Goal: Task Accomplishment & Management: Complete application form

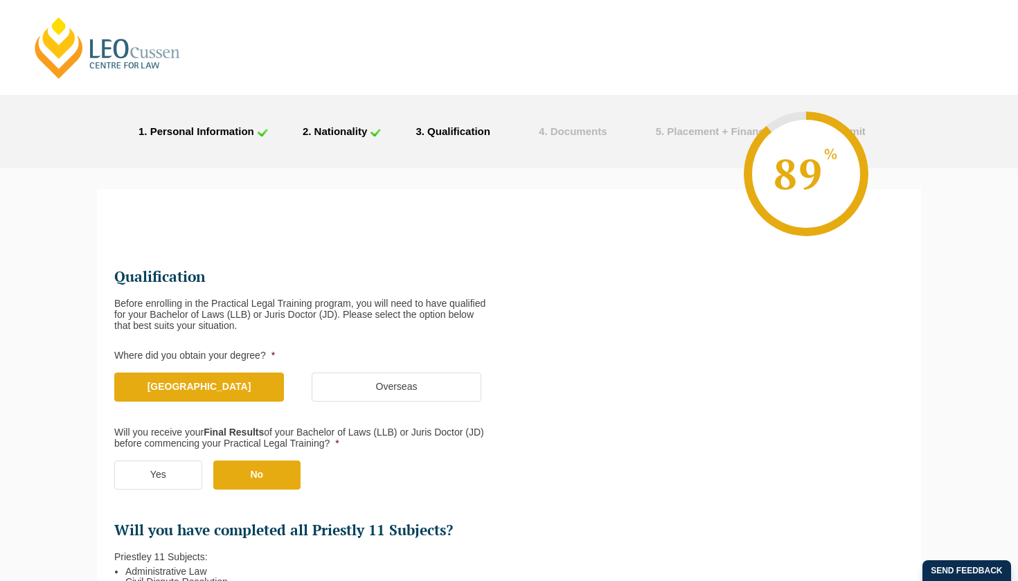
select select "[GEOGRAPHIC_DATA]"
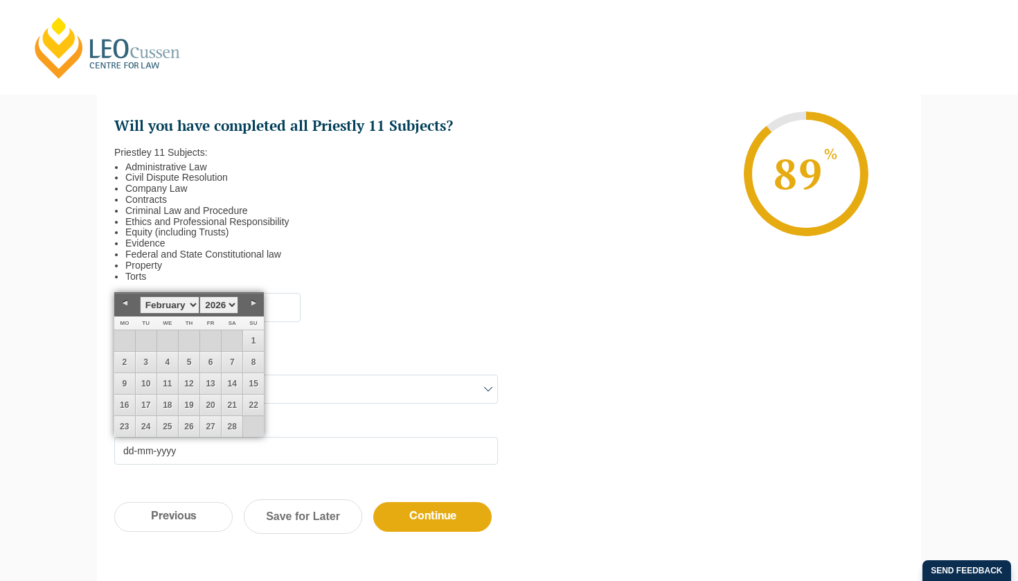
click at [531, 345] on ul "Qualification Before enrolling in the Practical Legal Training program, you wil…" at bounding box center [508, 163] width 789 height 604
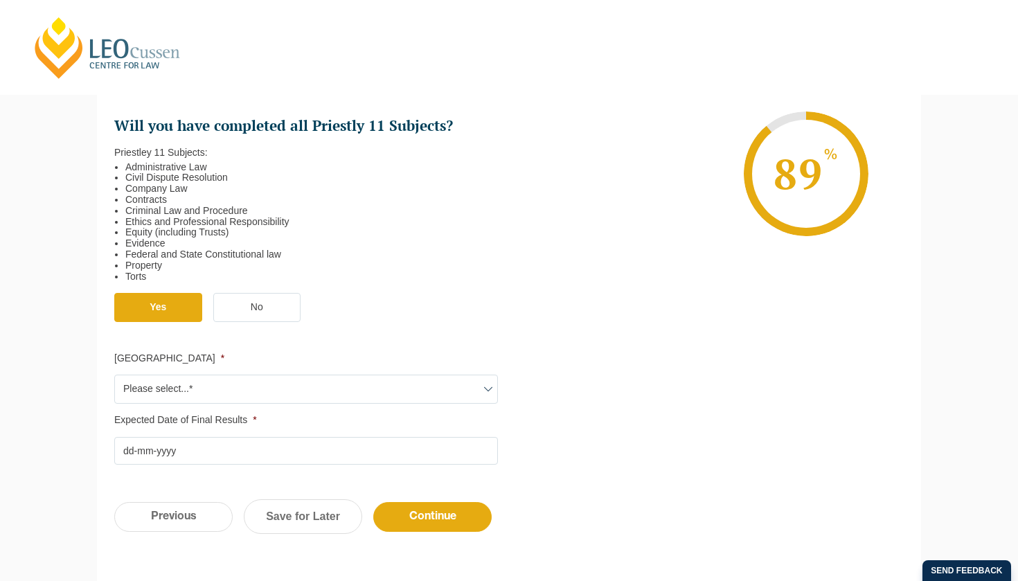
click at [208, 449] on input "Expected Date of Final Results *" at bounding box center [305, 451] width 383 height 28
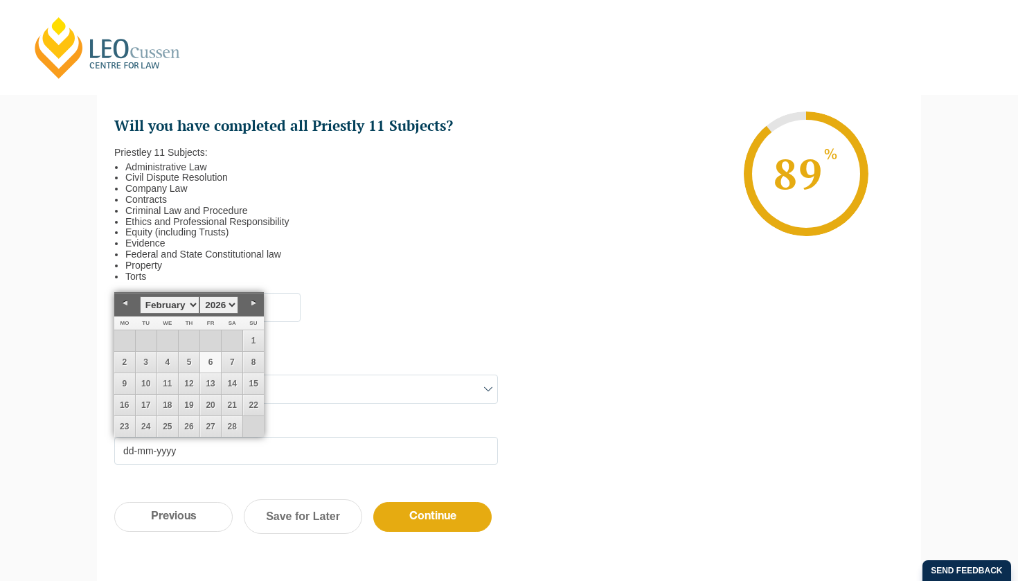
click at [215, 362] on link "6" at bounding box center [210, 362] width 21 height 21
type input "[DATE]"
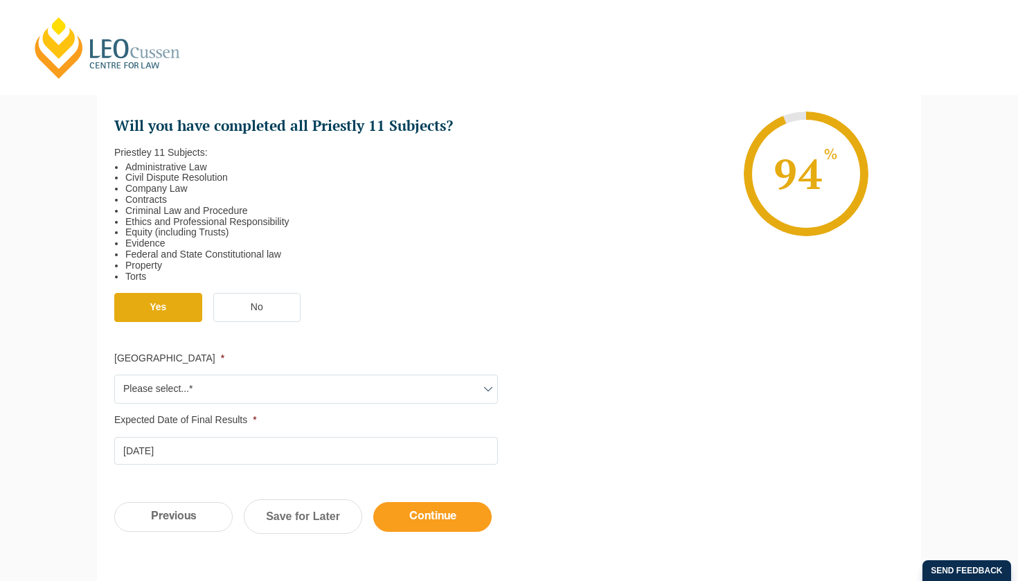
click at [438, 513] on input "Continue" at bounding box center [432, 517] width 118 height 30
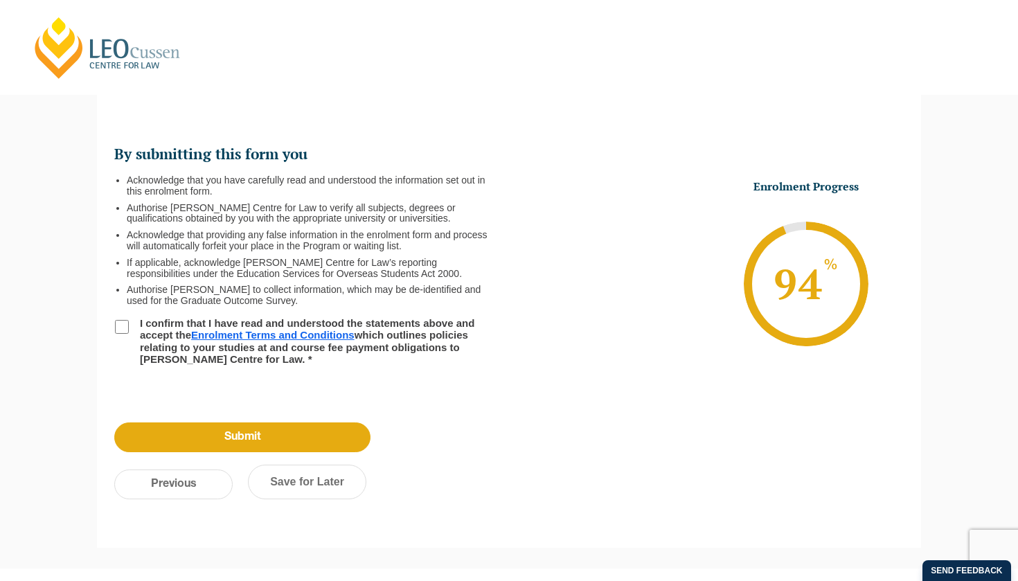
scroll to position [120, 0]
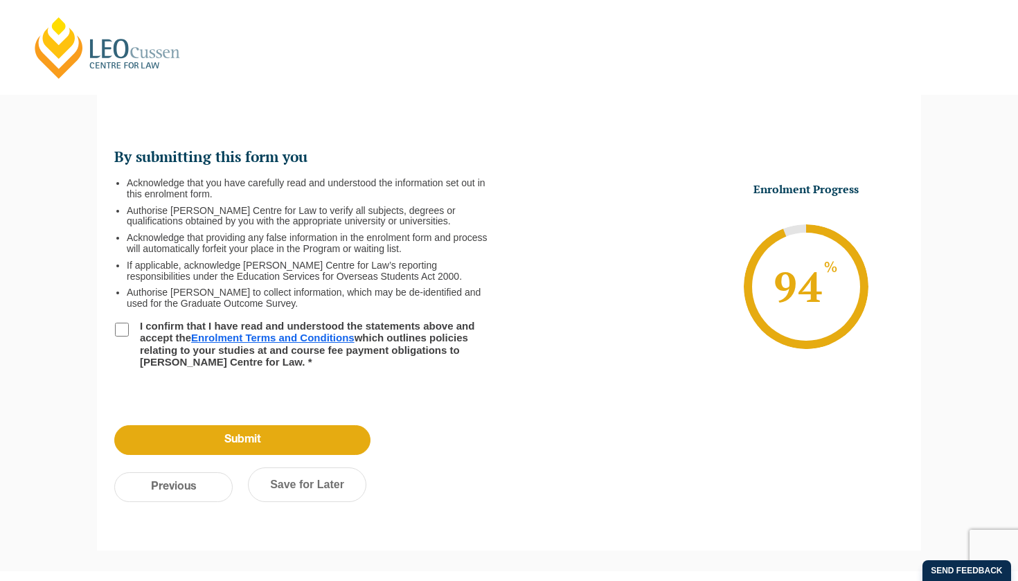
click at [127, 324] on input "I confirm that I have read and understood the statements above and accept the E…" at bounding box center [122, 330] width 14 height 14
checkbox input "true"
click at [270, 442] on input "Submit" at bounding box center [242, 440] width 256 height 30
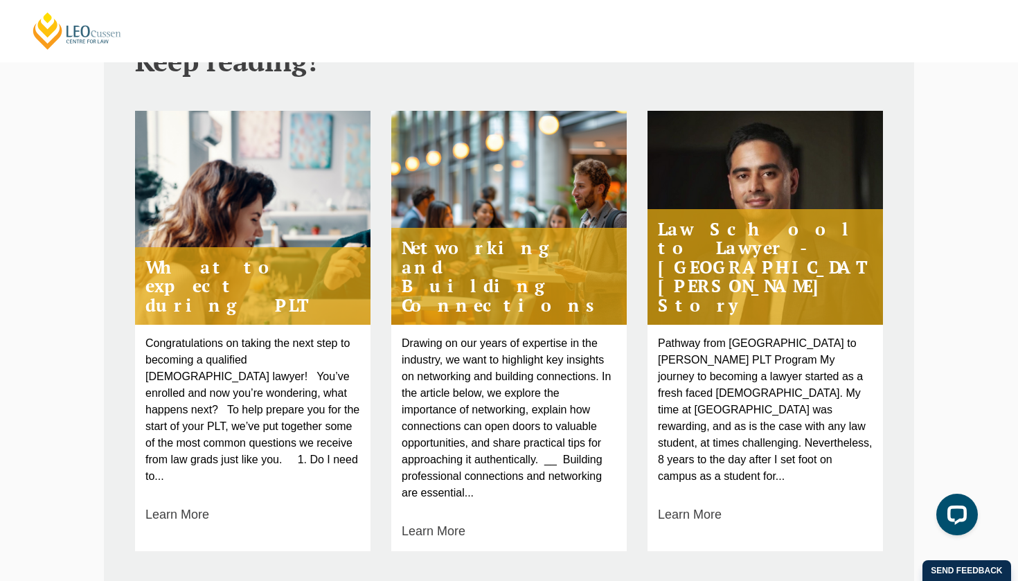
scroll to position [553, 0]
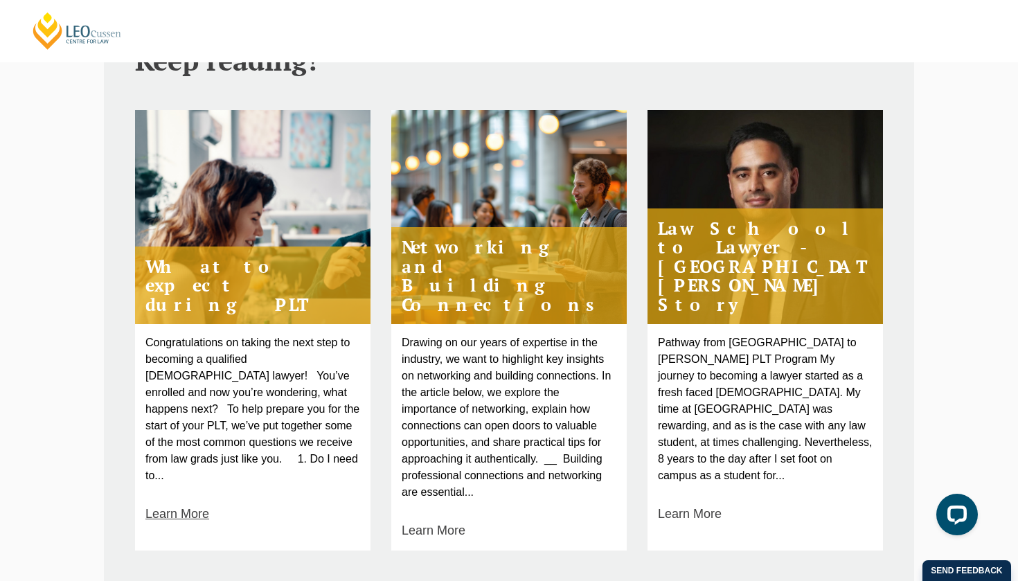
click at [194, 505] on link "Learn More" at bounding box center [177, 514] width 64 height 19
